Goal: Find specific fact: Find specific fact

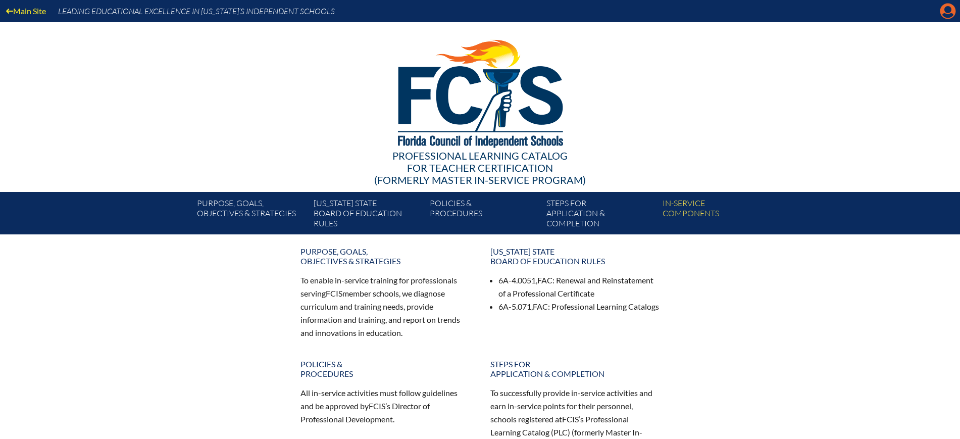
click at [950, 12] on icon at bounding box center [949, 12] width 16 height 16
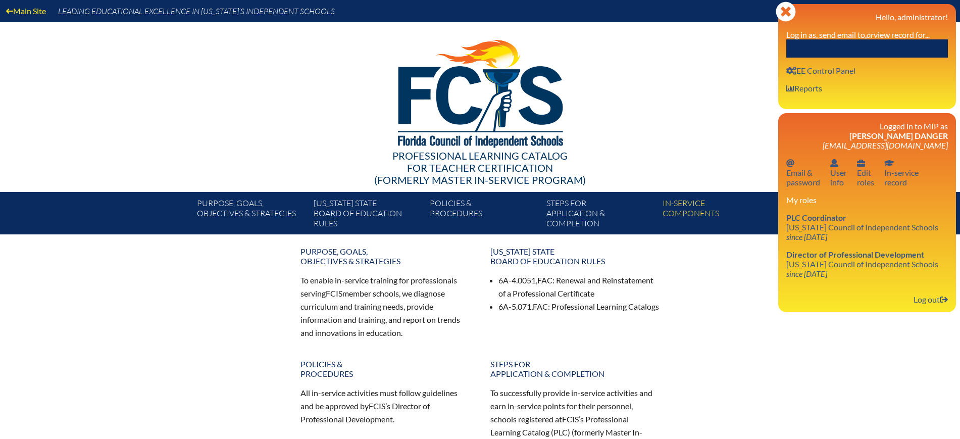
click at [910, 51] on input "text" at bounding box center [868, 48] width 162 height 18
paste input "Daniel Sussman"
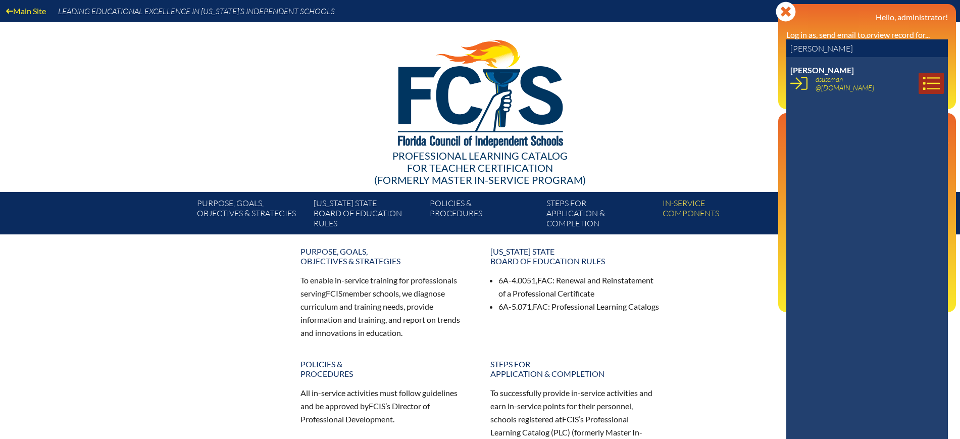
type input "Daniel Sussman"
click at [923, 80] on icon at bounding box center [931, 83] width 17 height 17
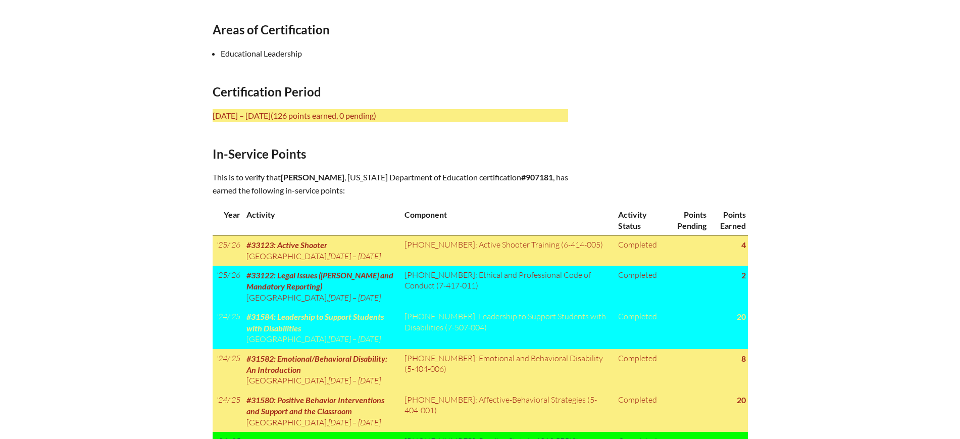
scroll to position [379, 0]
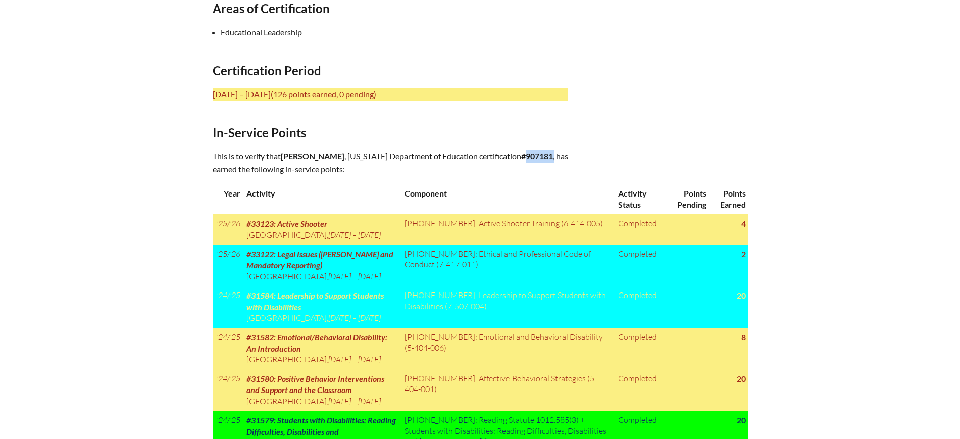
drag, startPoint x: 552, startPoint y: 154, endPoint x: 521, endPoint y: 155, distance: 31.4
click at [521, 155] on p "This is to verify that Daniel Sussman , Florida Department of Education certifi…" at bounding box center [391, 163] width 356 height 26
copy p "907181 ,"
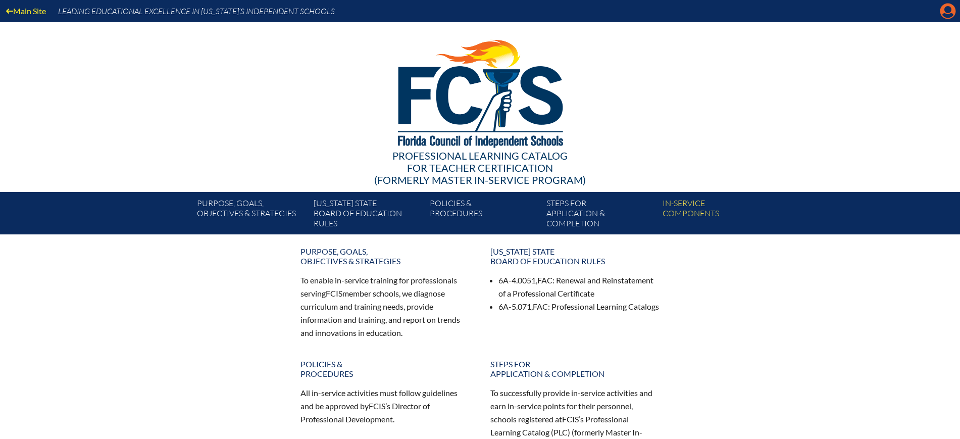
click at [943, 5] on icon at bounding box center [949, 12] width 16 height 16
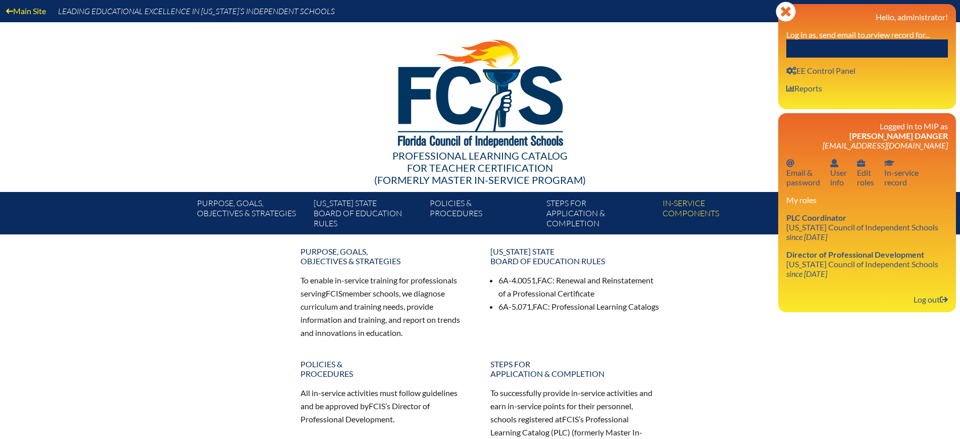
click at [854, 44] on input "text" at bounding box center [868, 48] width 162 height 18
paste input "Jennifer Frank"
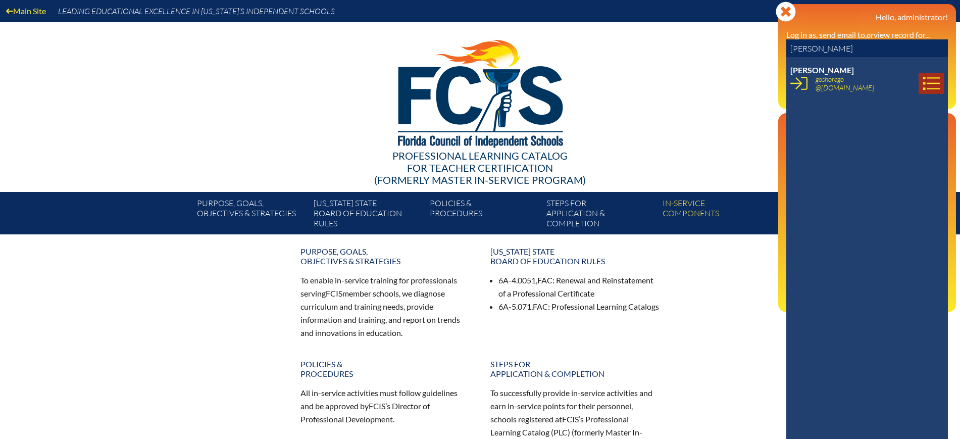
type input "[PERSON_NAME]"
click at [923, 86] on icon at bounding box center [931, 83] width 17 height 17
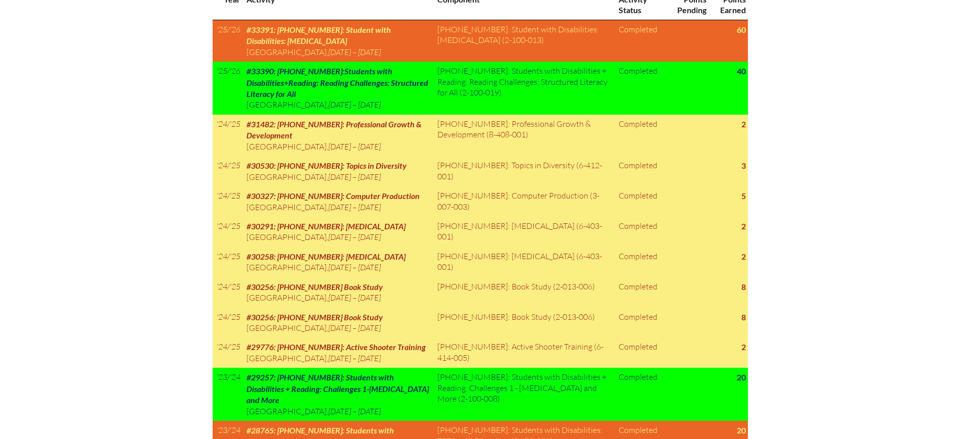
scroll to position [568, 0]
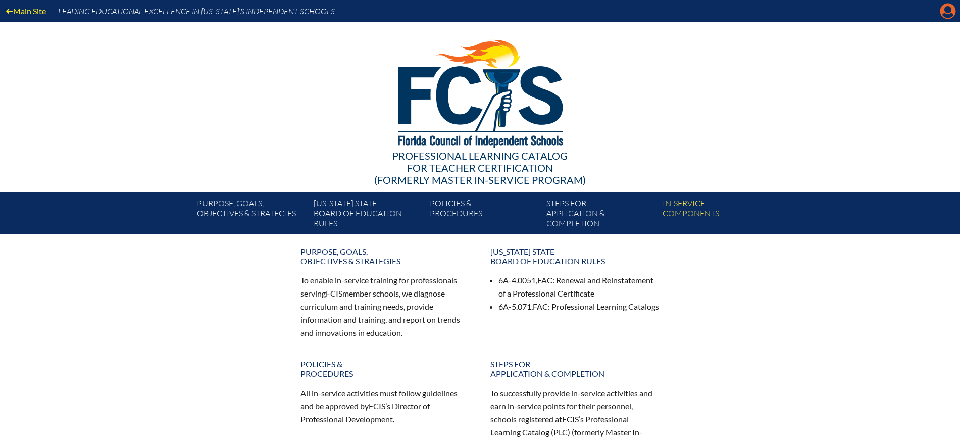
click at [943, 8] on icon at bounding box center [949, 12] width 16 height 16
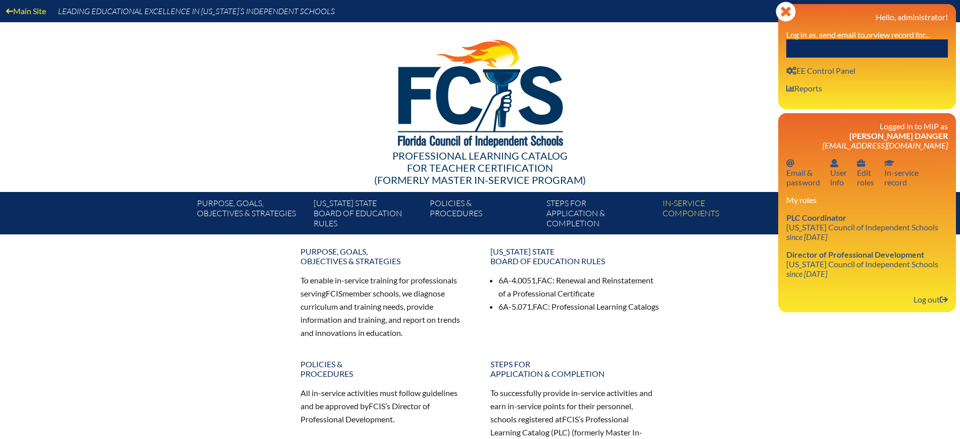
click at [921, 46] on input "text" at bounding box center [868, 48] width 162 height 18
paste input "Jennifer Frank"
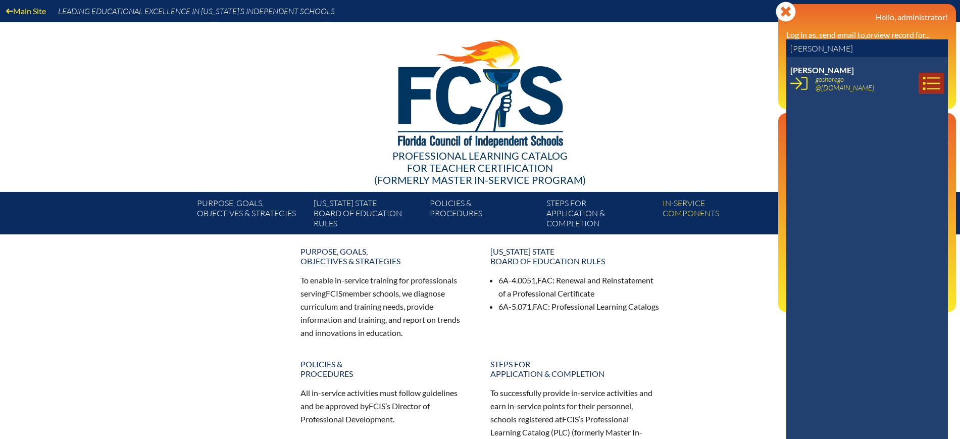
type input "Jennifer Frank"
click at [926, 85] on icon at bounding box center [931, 83] width 17 height 17
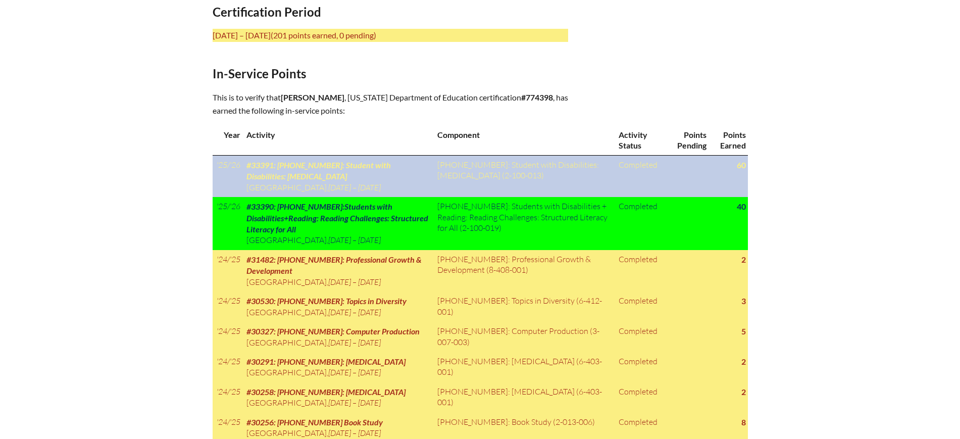
scroll to position [442, 0]
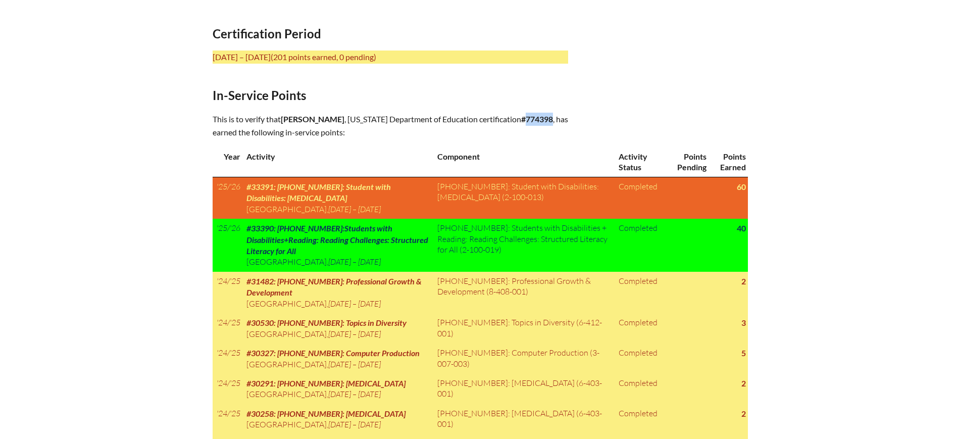
drag, startPoint x: 547, startPoint y: 120, endPoint x: 520, endPoint y: 119, distance: 27.3
click at [521, 119] on b "#774398" at bounding box center [537, 119] width 32 height 10
copy b "774398"
